Goal: Navigation & Orientation: Find specific page/section

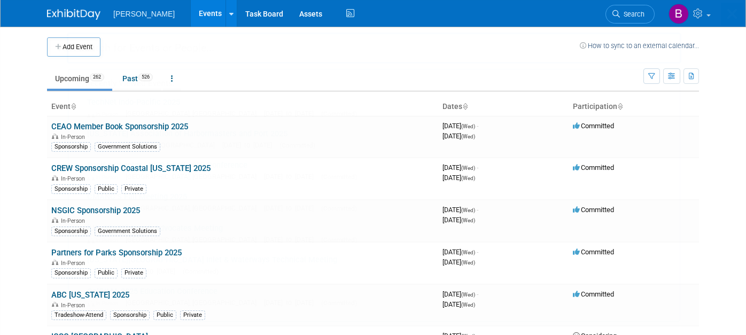
type input "c"
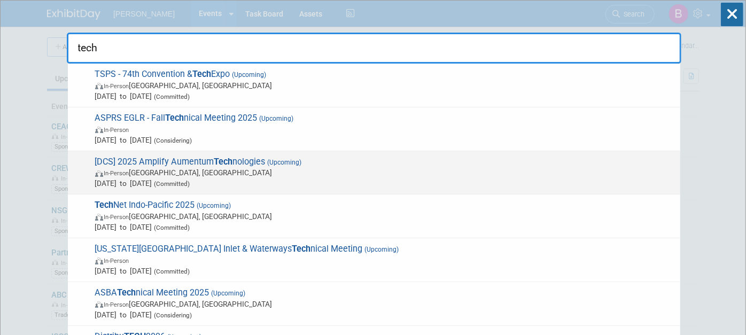
type input "tech"
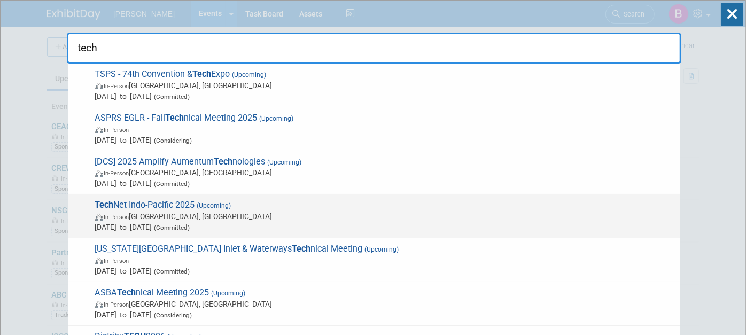
drag, startPoint x: 243, startPoint y: 193, endPoint x: 248, endPoint y: 208, distance: 15.7
click at [248, 208] on div "TSPS - 74th Convention & Tech Expo (Upcoming) In-Person [GEOGRAPHIC_DATA], [GEO…" at bounding box center [374, 206] width 615 height 285
click at [248, 208] on span "Tech Net Indo-Pacific 2025 (Upcoming) In-Person [GEOGRAPHIC_DATA], [GEOGRAPHIC_…" at bounding box center [383, 216] width 583 height 33
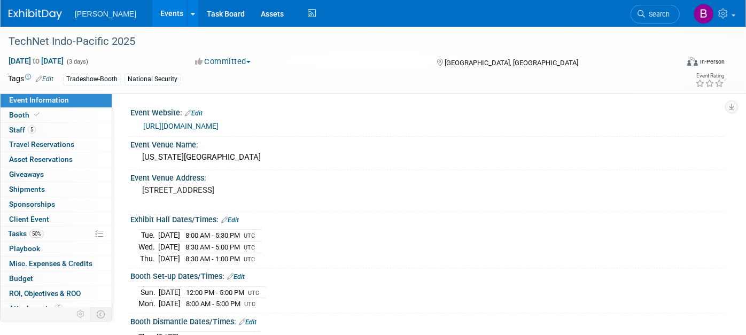
click at [219, 127] on link "https://events.afcea.org/tip25/Public/enter.aspx" at bounding box center [180, 126] width 75 height 9
